Goal: Information Seeking & Learning: Learn about a topic

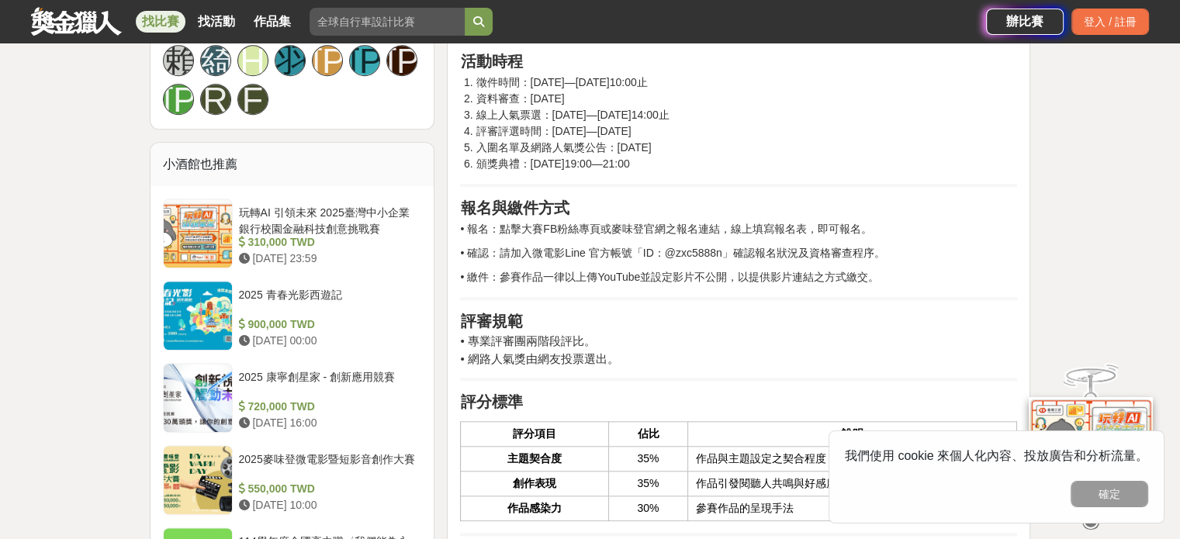
scroll to position [1242, 0]
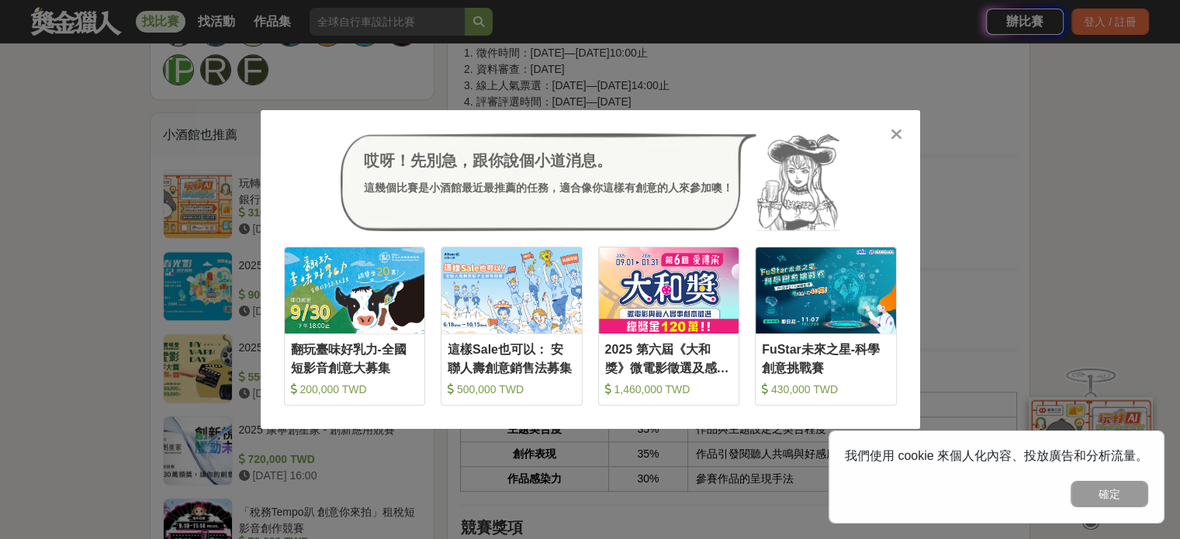
click at [905, 138] on div "哎呀！先別急，跟你說個小道消息。 這幾個比賽是小酒館最近最推薦的任務，適合像你這樣有創意的人來參加噢！ 收藏 翻玩臺味好乳力-全國短影音創意大募集 200,0…" at bounding box center [591, 269] width 660 height 319
click at [903, 136] on div at bounding box center [897, 134] width 16 height 16
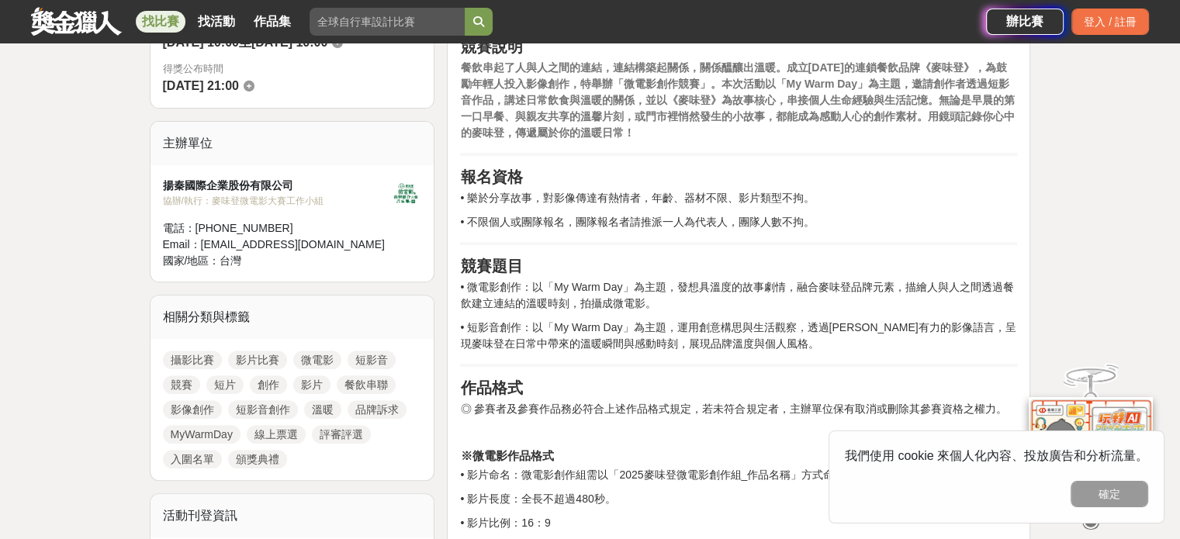
scroll to position [466, 0]
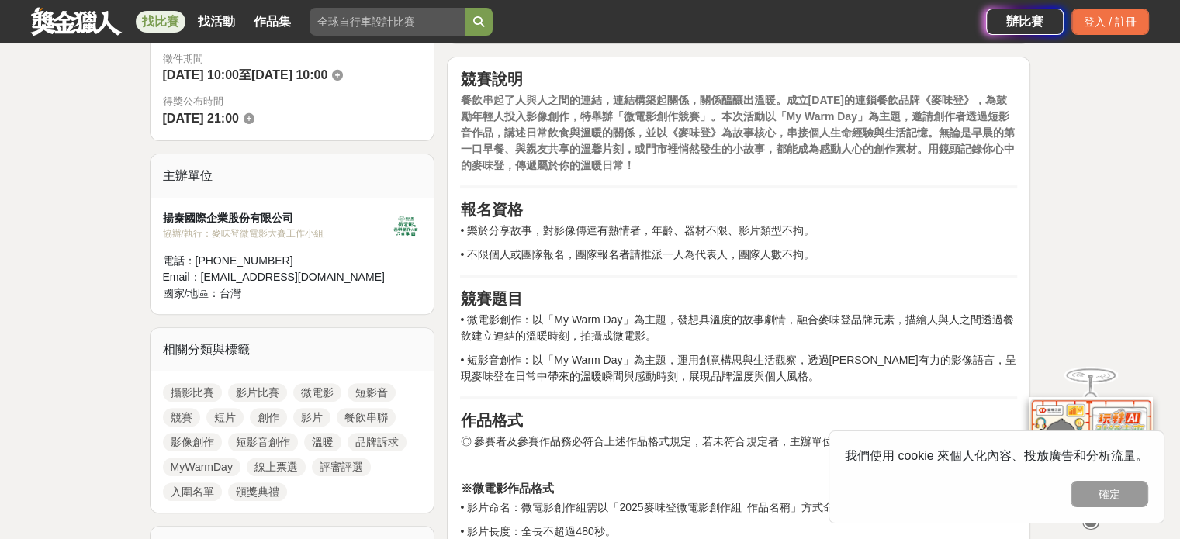
click at [733, 253] on p "• 不限個人或團隊報名，團隊報名者請推派一人為代表人，團隊人數不拘。" at bounding box center [738, 255] width 557 height 16
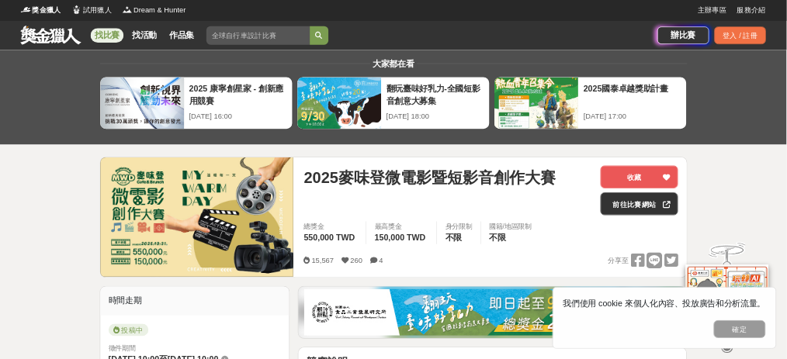
scroll to position [0, 0]
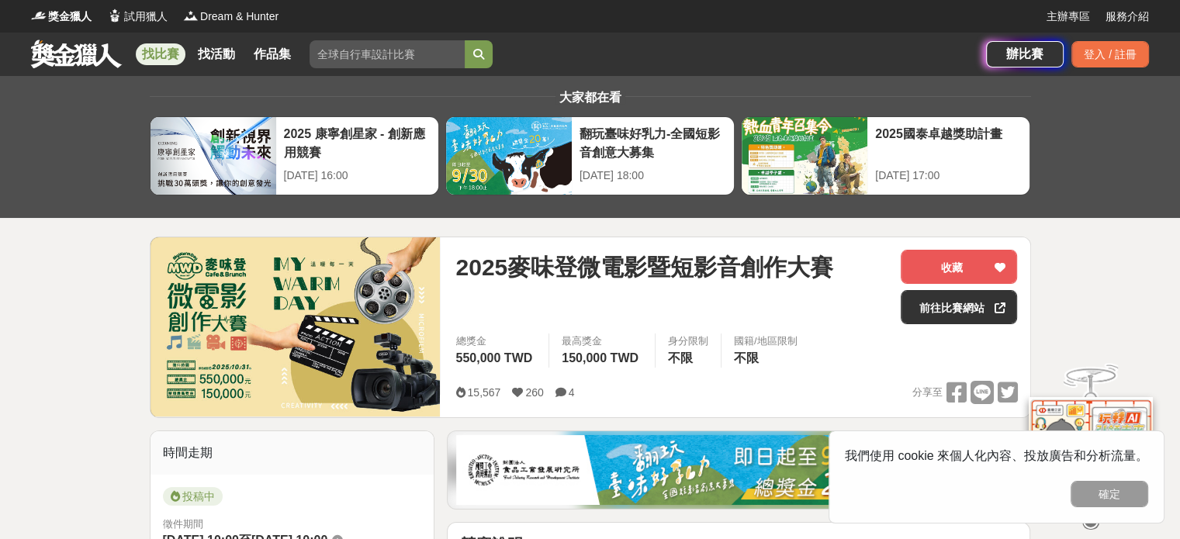
click at [844, 294] on div "2025麥味登微電影暨短影音創作大賽" at bounding box center [672, 287] width 433 height 74
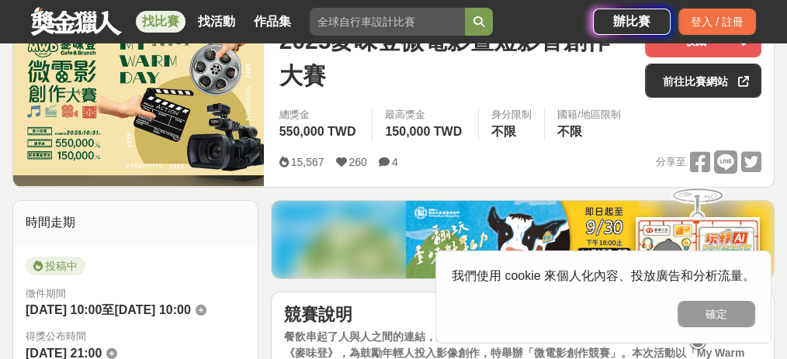
scroll to position [206, 0]
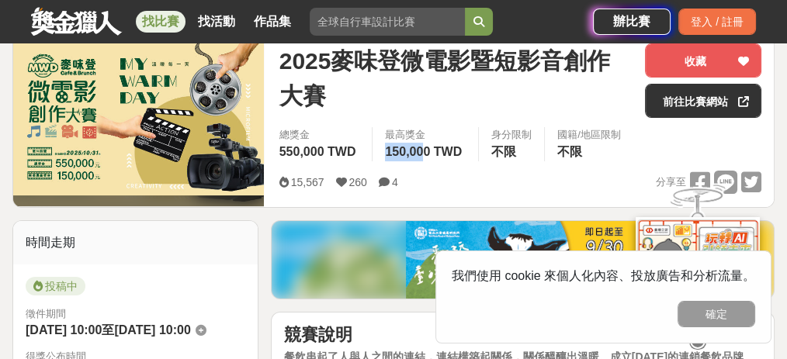
drag, startPoint x: 379, startPoint y: 151, endPoint x: 418, endPoint y: 147, distance: 39.1
click at [418, 147] on div "最高獎金 150,000 TWD" at bounding box center [425, 144] width 106 height 34
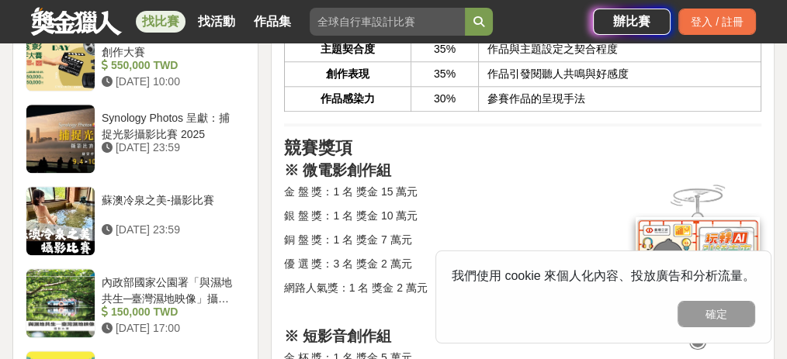
scroll to position [1707, 0]
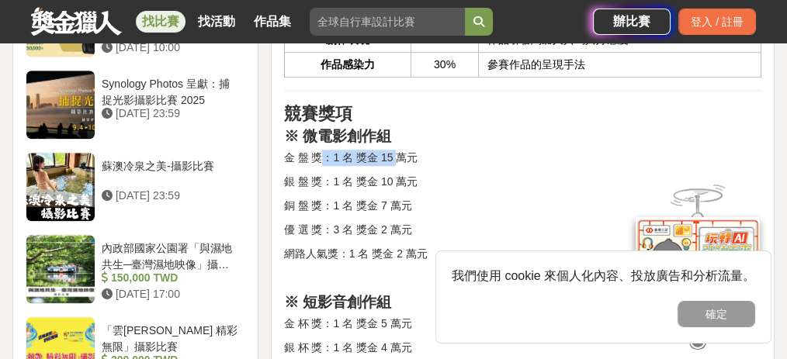
drag, startPoint x: 338, startPoint y: 142, endPoint x: 400, endPoint y: 141, distance: 62.9
click at [398, 150] on p "金 盤 獎：1 名 獎金 15 萬元" at bounding box center [522, 158] width 477 height 16
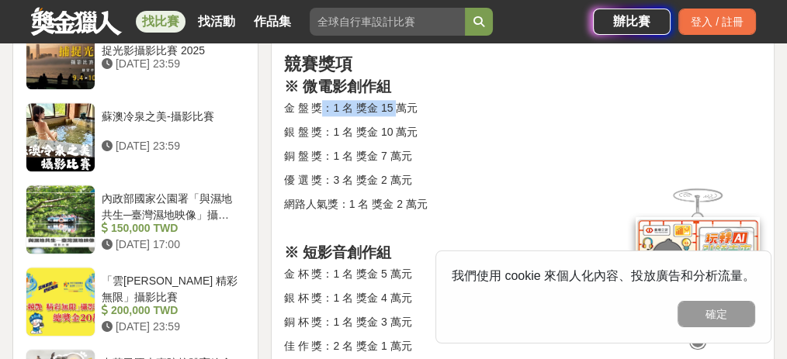
scroll to position [1758, 0]
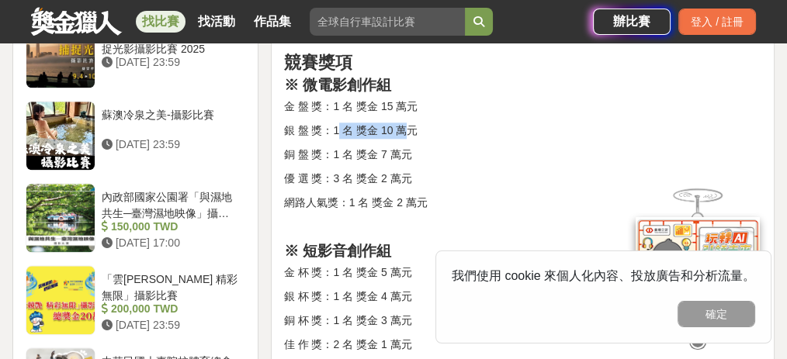
drag, startPoint x: 335, startPoint y: 117, endPoint x: 408, endPoint y: 116, distance: 72.9
click at [408, 123] on p "銀 盤 獎：1 名 獎金 10 萬元" at bounding box center [522, 131] width 477 height 16
drag, startPoint x: 334, startPoint y: 139, endPoint x: 407, endPoint y: 139, distance: 72.9
click at [407, 147] on p "銅 盤 獎：1 名 獎金 7 萬元" at bounding box center [522, 155] width 477 height 16
click at [420, 171] on p "優 選 獎：3 名 獎金 2 萬元" at bounding box center [522, 179] width 477 height 16
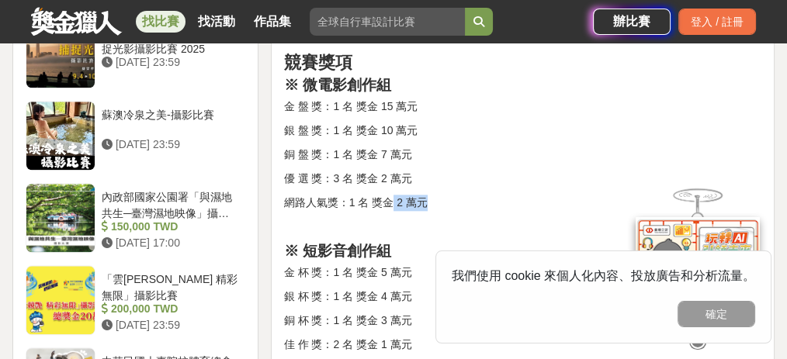
drag, startPoint x: 388, startPoint y: 175, endPoint x: 480, endPoint y: 178, distance: 91.6
click at [480, 178] on div "競賽說明 餐飲串起了人與人之間的連結，連結構築起關係，關係醞釀出溫暖。成立[DATE]的連鎖餐飲品牌《麥味登》，為鼓勵年輕人投入影像創作，特舉辦「微電影創作競…" at bounding box center [522, 87] width 477 height 2629
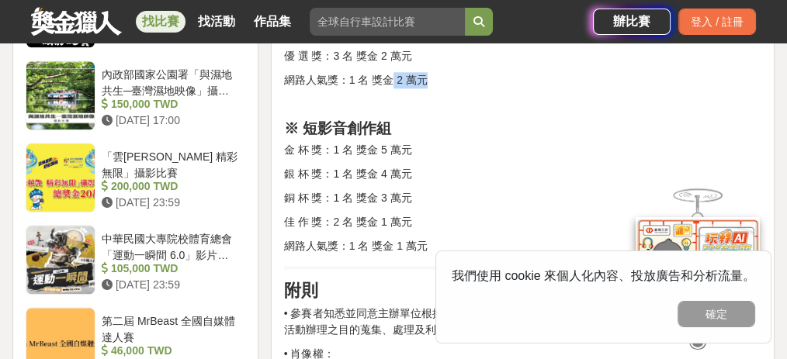
scroll to position [1862, 0]
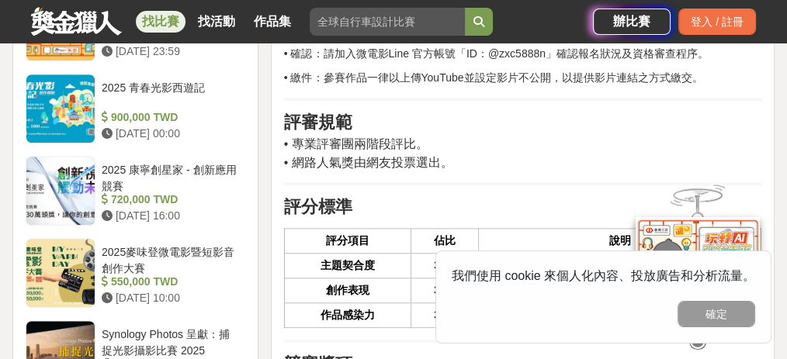
drag, startPoint x: 393, startPoint y: 211, endPoint x: 348, endPoint y: 95, distance: 124.5
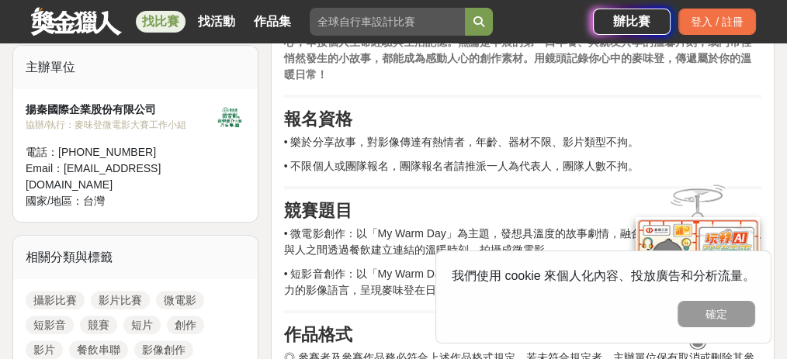
scroll to position [480, 0]
